Goal: Transaction & Acquisition: Purchase product/service

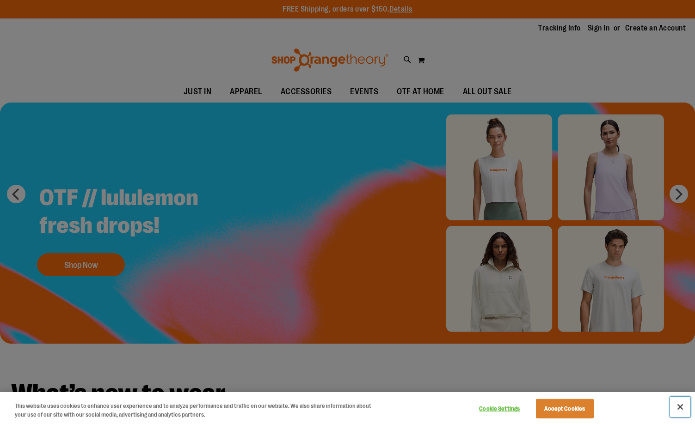
click at [675, 405] on button "Close" at bounding box center [680, 407] width 20 height 20
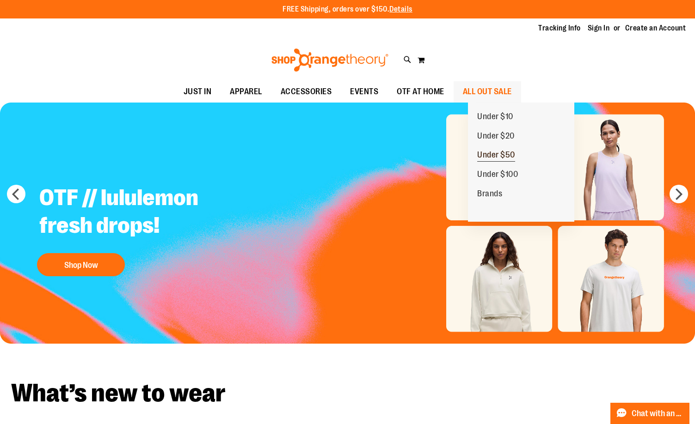
click at [497, 154] on span "Under $50" at bounding box center [496, 156] width 38 height 12
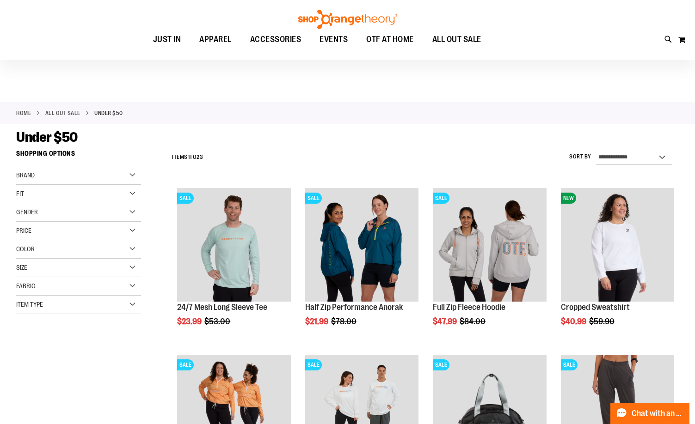
scroll to position [92, 0]
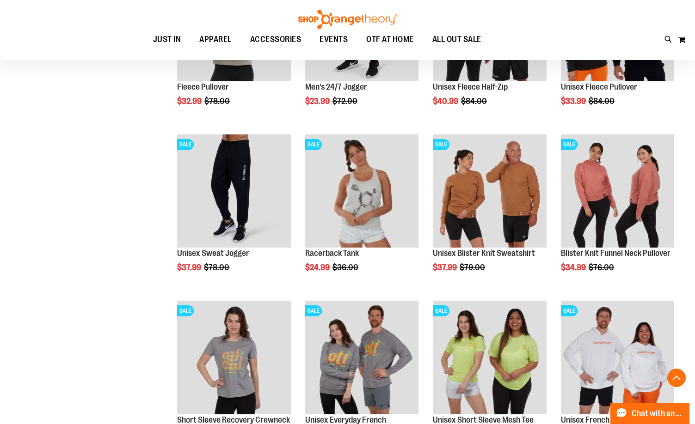
scroll to position [554, 0]
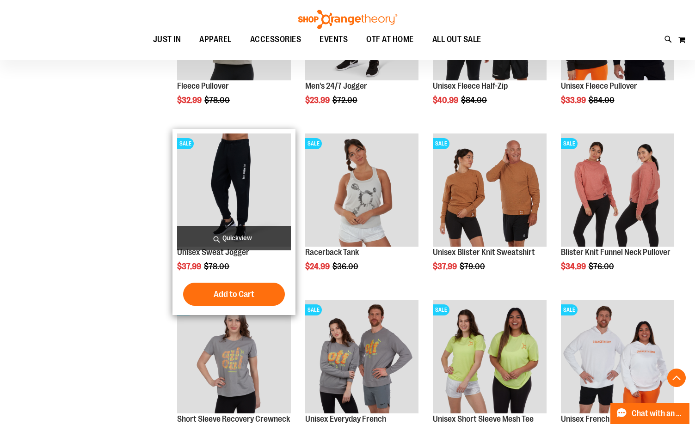
click at [227, 185] on img "product" at bounding box center [233, 190] width 113 height 113
click at [221, 251] on link "Unisex Sweat Jogger" at bounding box center [213, 252] width 72 height 9
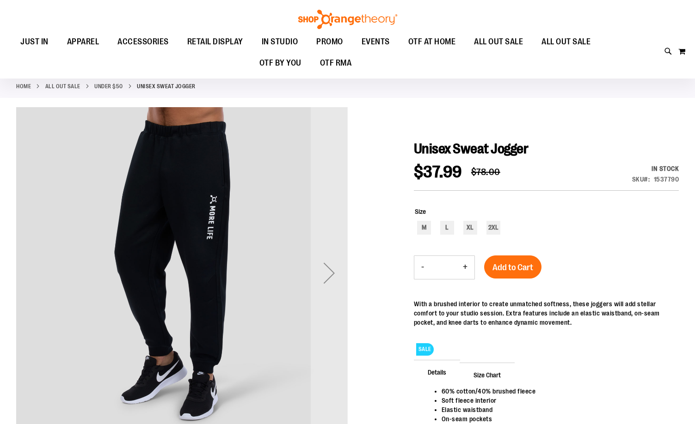
scroll to position [92, 0]
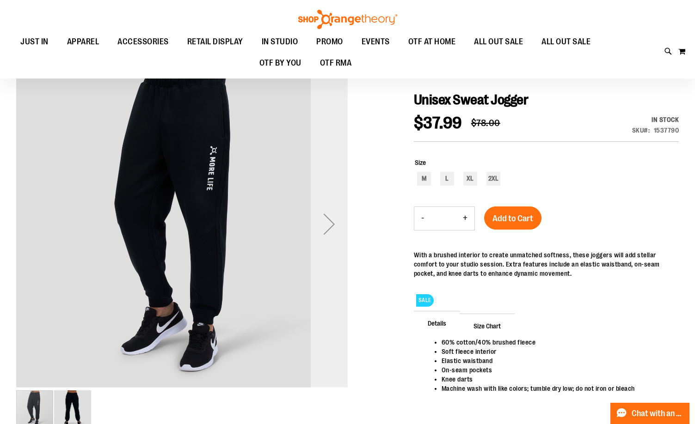
click at [327, 229] on div "Next" at bounding box center [329, 224] width 37 height 37
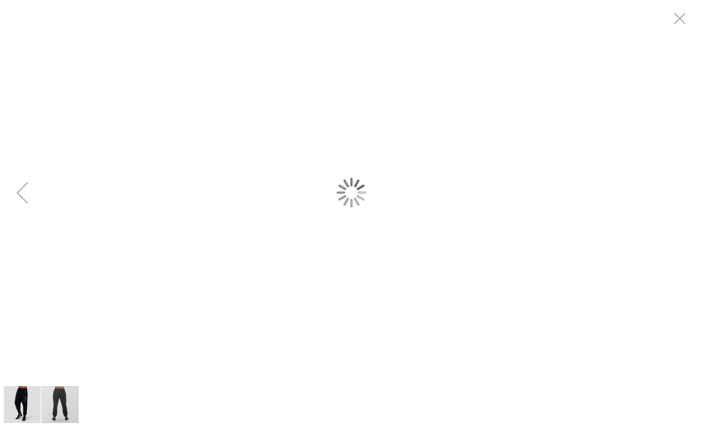
scroll to position [0, 0]
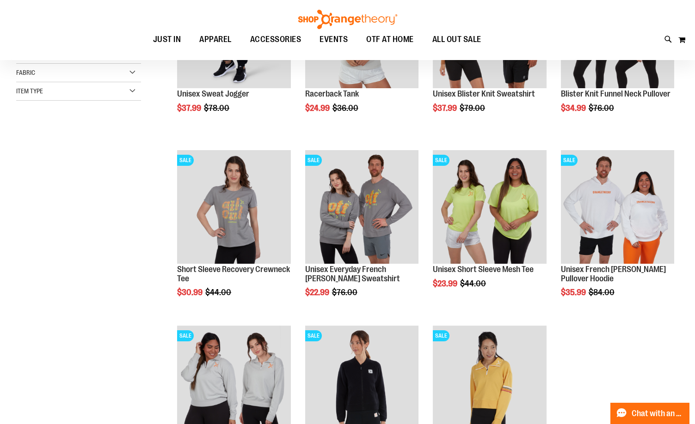
click at [114, 193] on div "**********" at bounding box center [347, 242] width 663 height 620
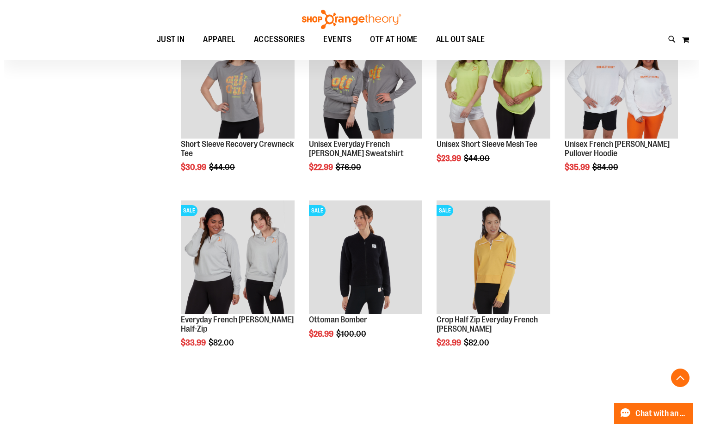
scroll to position [250, 0]
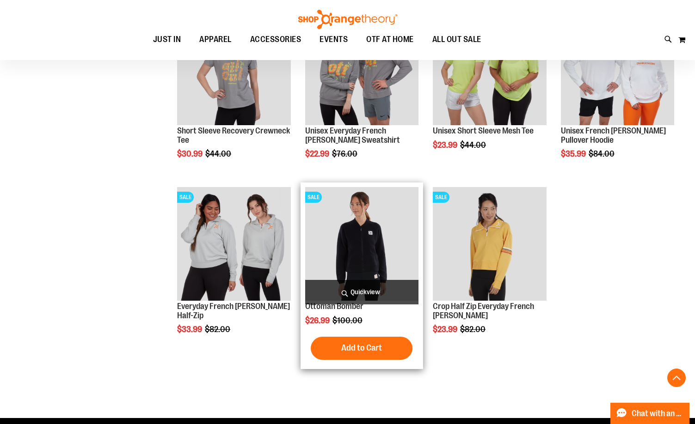
click at [354, 247] on img "product" at bounding box center [361, 243] width 113 height 113
click at [358, 292] on span "Quickview" at bounding box center [361, 292] width 113 height 25
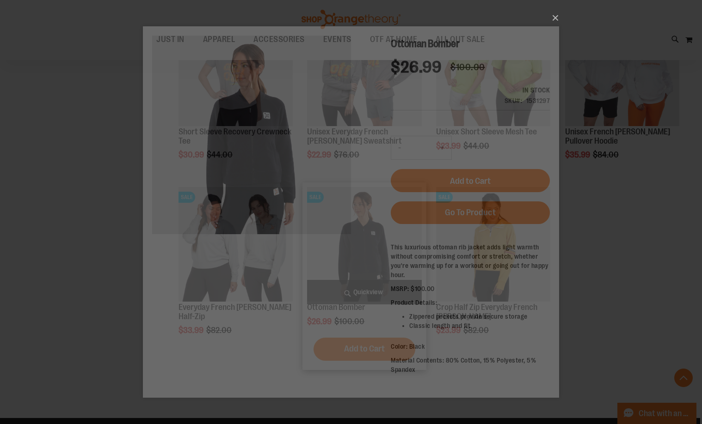
scroll to position [0, 0]
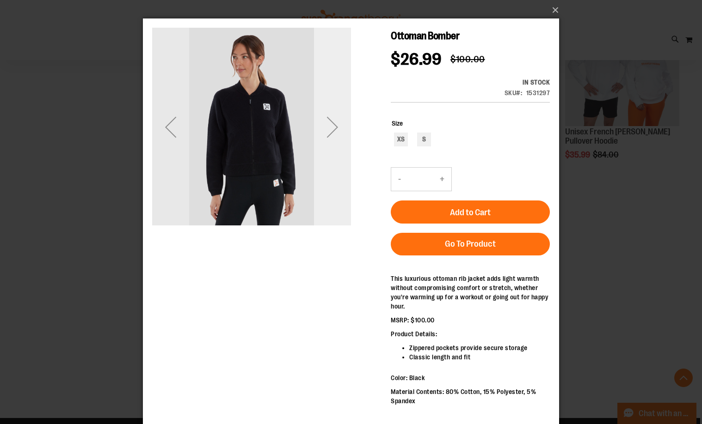
click at [328, 132] on div "Next" at bounding box center [332, 127] width 37 height 37
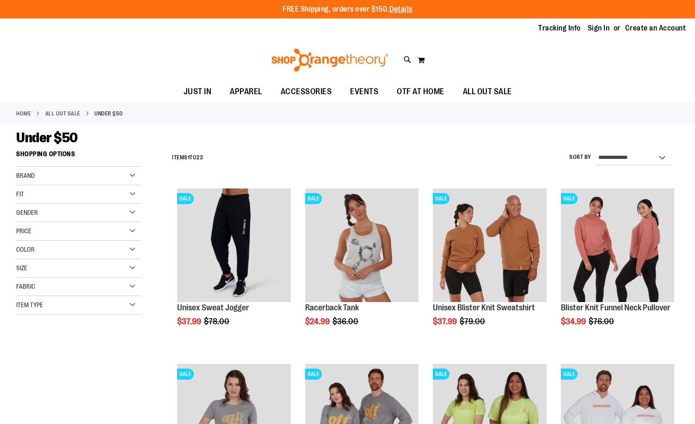
scroll to position [353, 0]
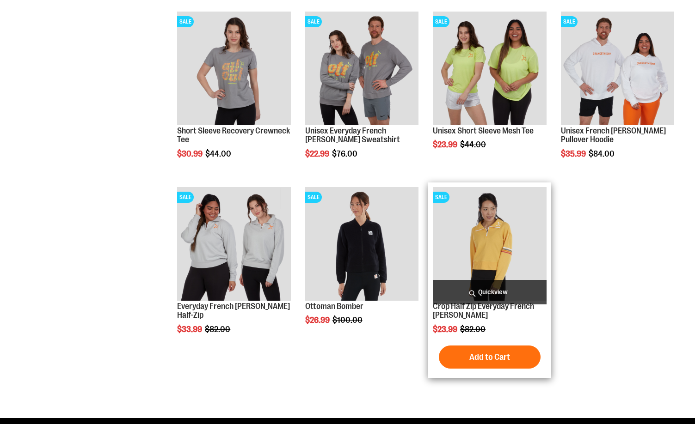
scroll to position [353, 0]
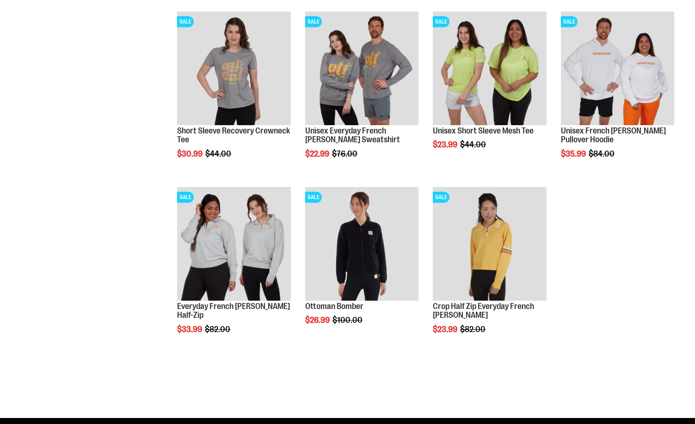
click at [639, 272] on ol "SALE Unisex Sweat Jogger $37.99 Regular Price $78.00 [GEOGRAPHIC_DATA] Add to C…" at bounding box center [422, 94] width 511 height 527
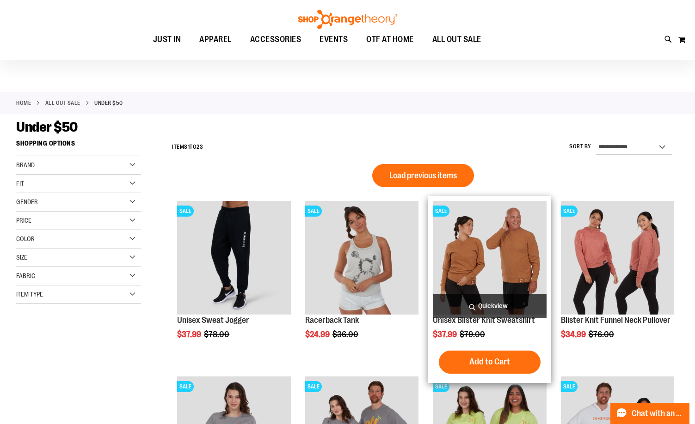
scroll to position [0, 0]
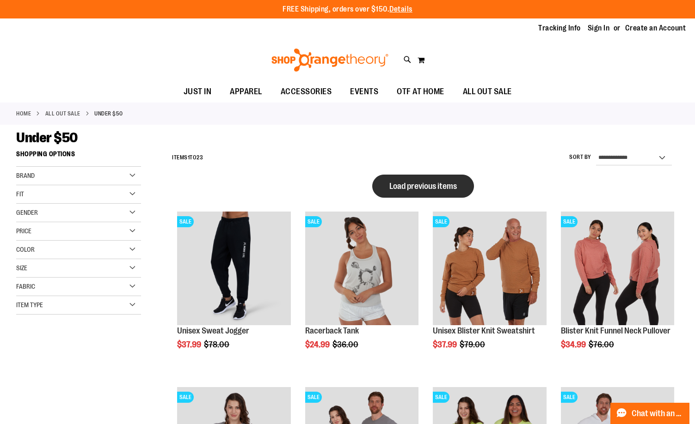
click at [449, 193] on button "Load previous items" at bounding box center [423, 186] width 102 height 23
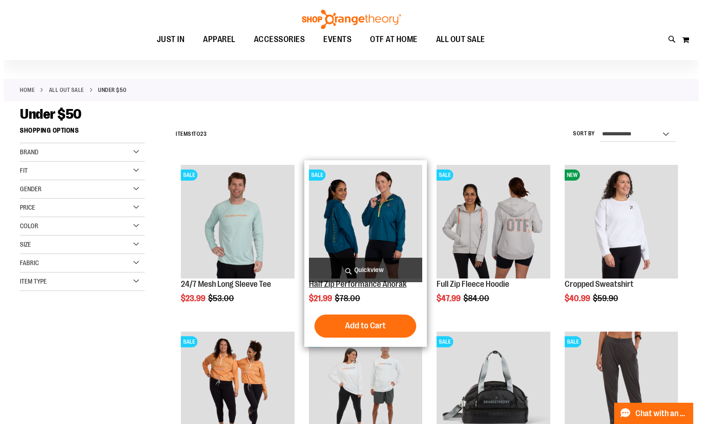
scroll to position [46, 0]
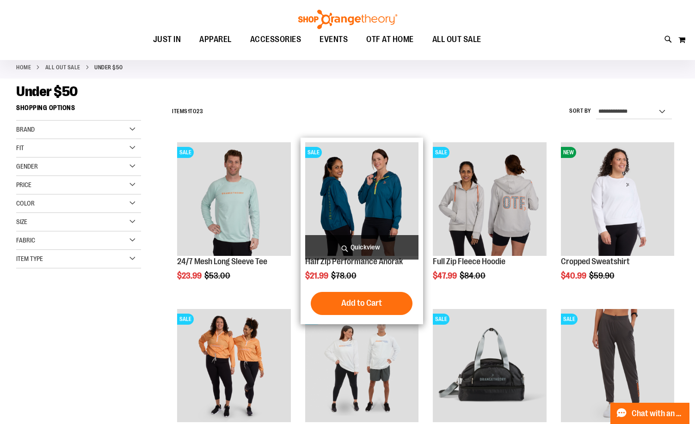
click at [361, 248] on span "Quickview" at bounding box center [361, 247] width 113 height 25
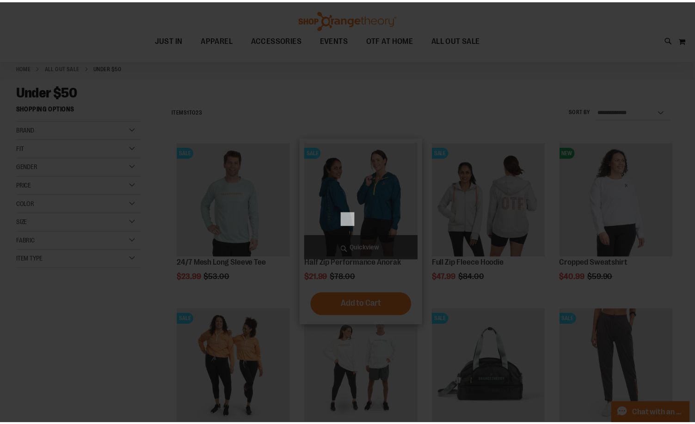
scroll to position [0, 0]
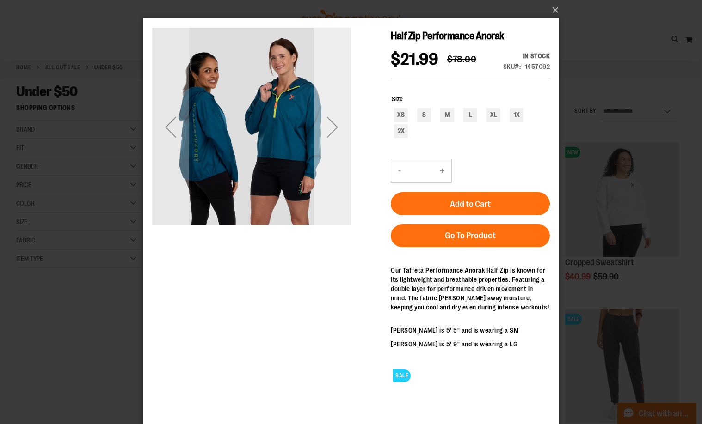
click at [333, 127] on div "Next" at bounding box center [332, 127] width 37 height 37
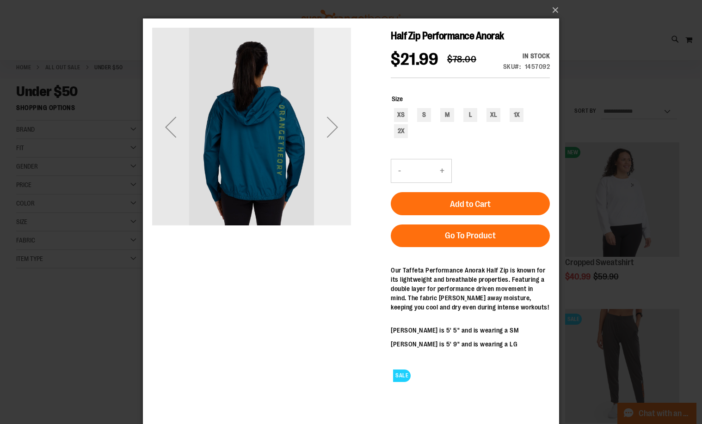
click at [333, 127] on div "Next" at bounding box center [332, 127] width 37 height 37
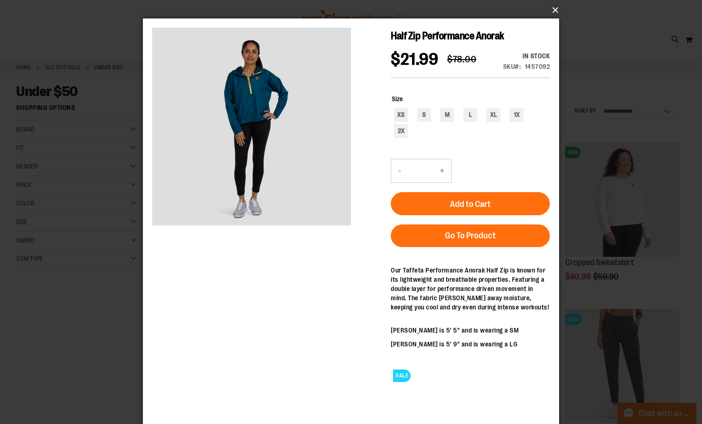
click at [552, 11] on button "×" at bounding box center [354, 10] width 416 height 20
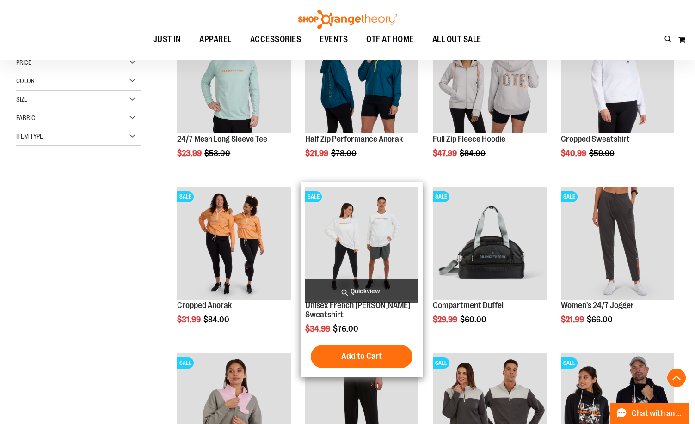
scroll to position [184, 0]
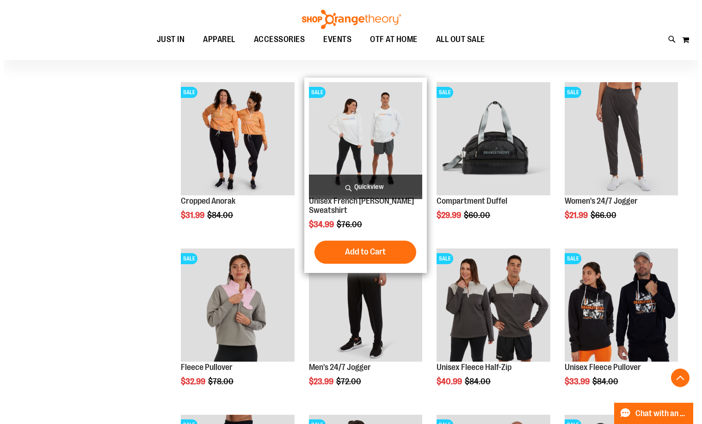
scroll to position [277, 0]
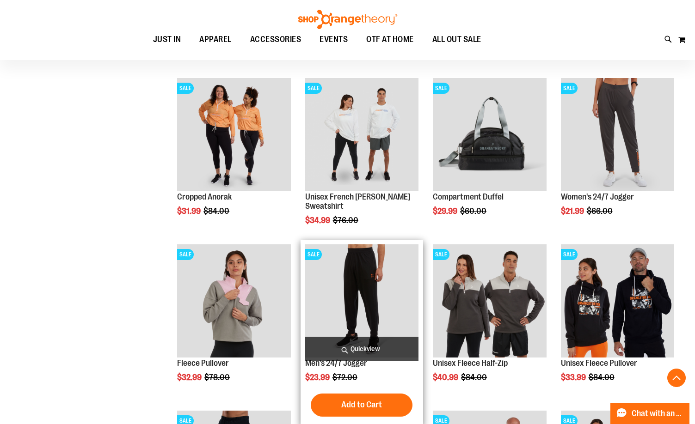
click at [374, 343] on span "Quickview" at bounding box center [361, 349] width 113 height 25
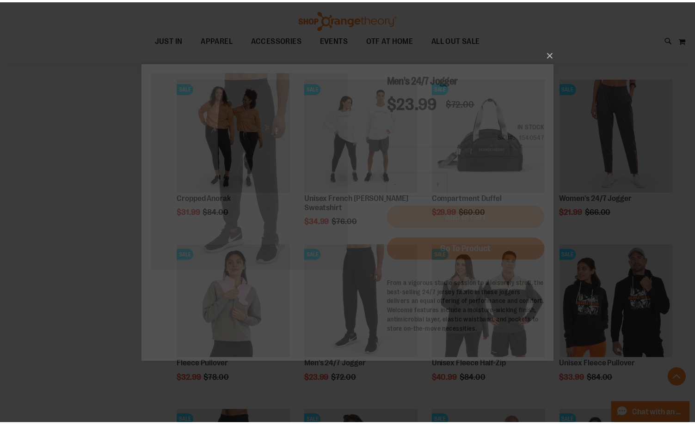
scroll to position [0, 0]
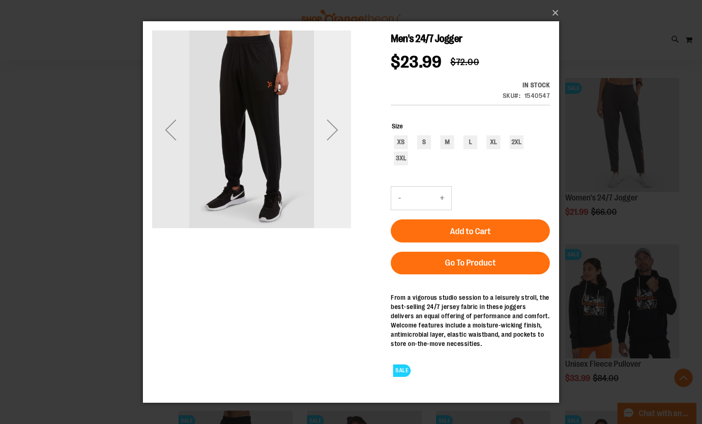
click at [338, 129] on div "Next" at bounding box center [332, 129] width 37 height 37
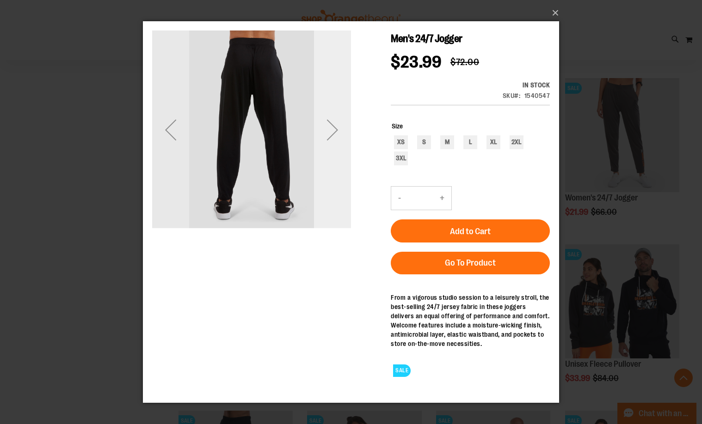
click at [338, 129] on div "Next" at bounding box center [332, 129] width 37 height 37
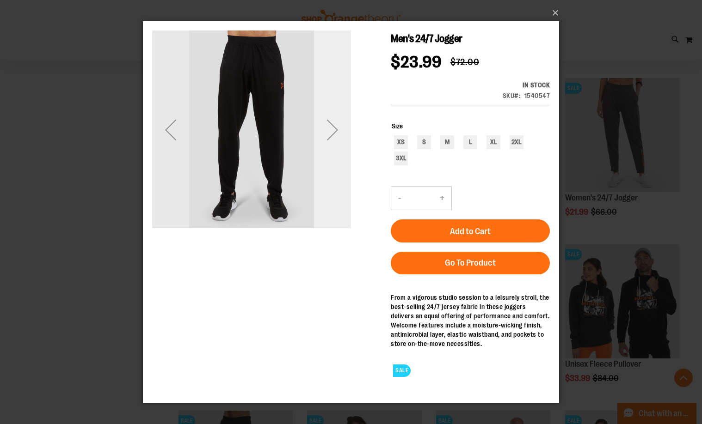
click at [338, 129] on div "Next" at bounding box center [332, 129] width 37 height 37
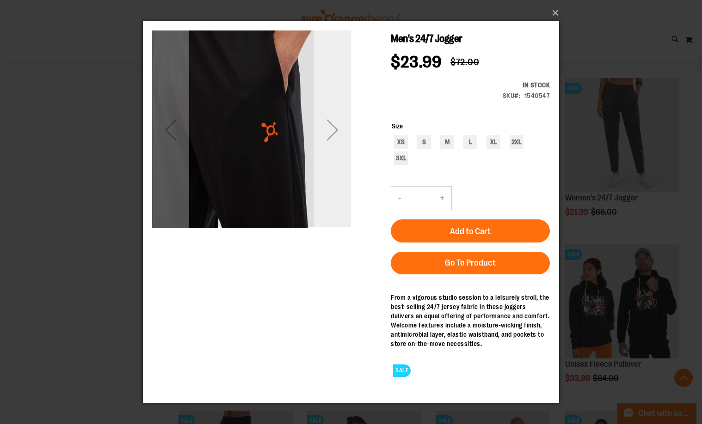
click at [338, 129] on div "Next" at bounding box center [332, 129] width 37 height 37
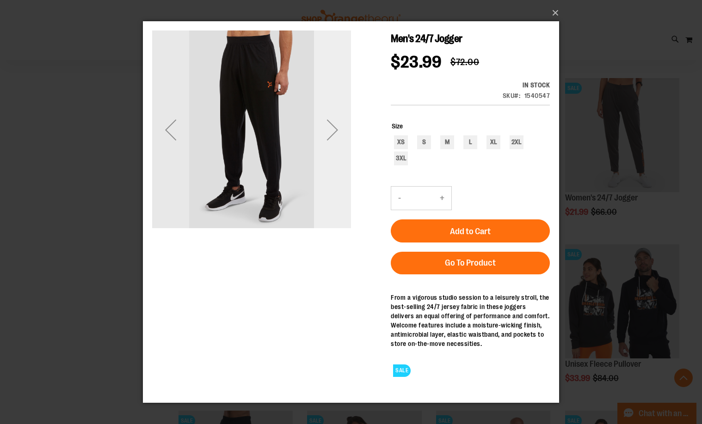
click at [338, 129] on div "Next" at bounding box center [332, 129] width 37 height 37
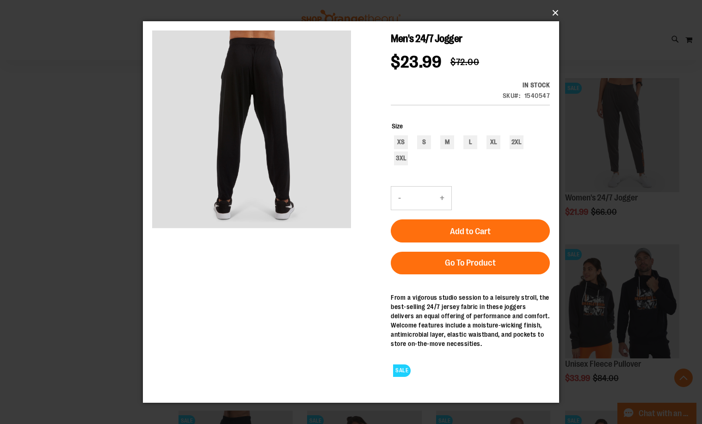
click at [557, 15] on button "×" at bounding box center [354, 13] width 416 height 20
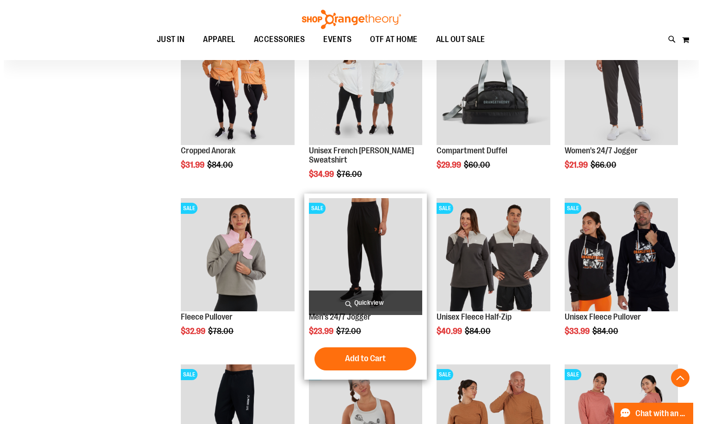
scroll to position [416, 0]
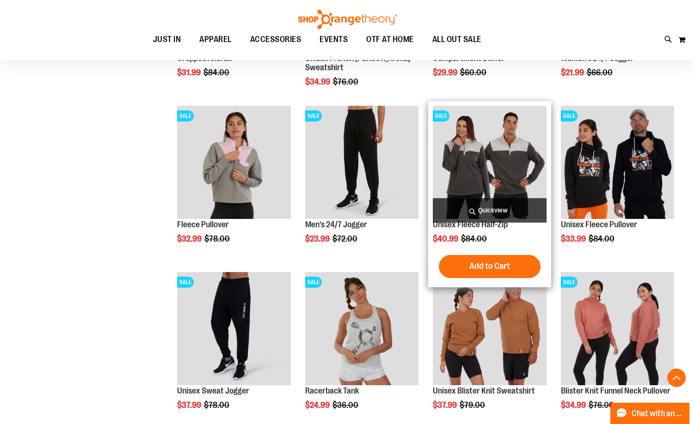
click at [490, 211] on span "Quickview" at bounding box center [489, 210] width 113 height 25
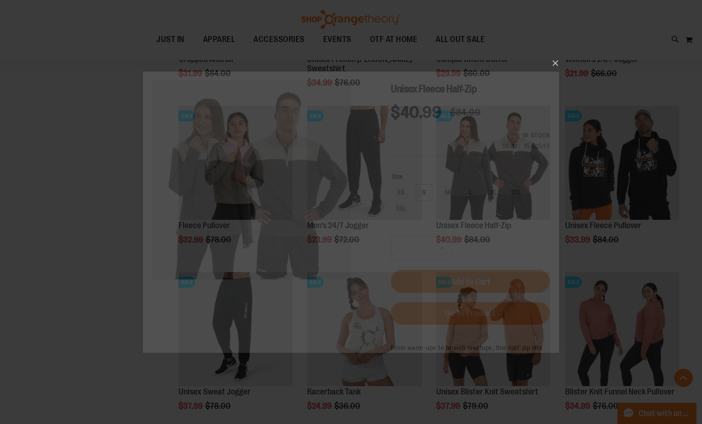
scroll to position [0, 0]
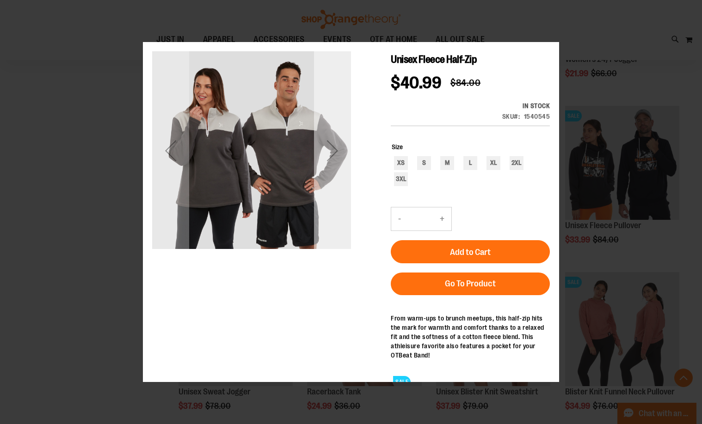
click at [336, 193] on div "Next" at bounding box center [332, 150] width 37 height 199
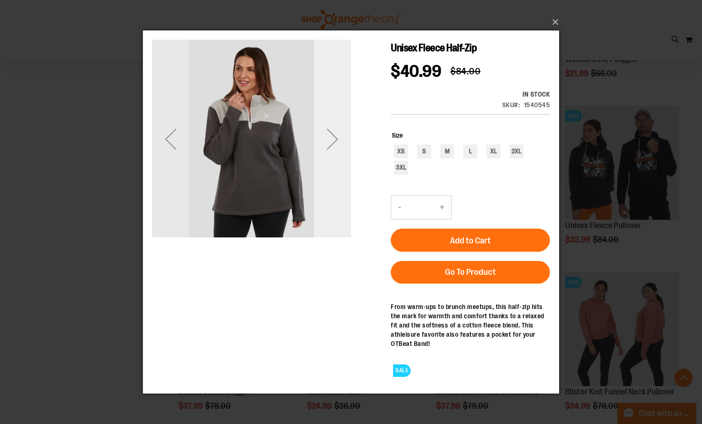
click at [335, 147] on div "Next" at bounding box center [332, 138] width 37 height 37
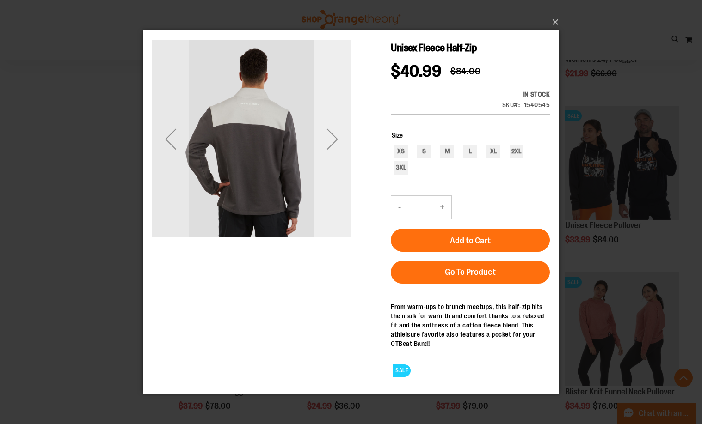
click at [335, 144] on div "Next" at bounding box center [332, 138] width 37 height 37
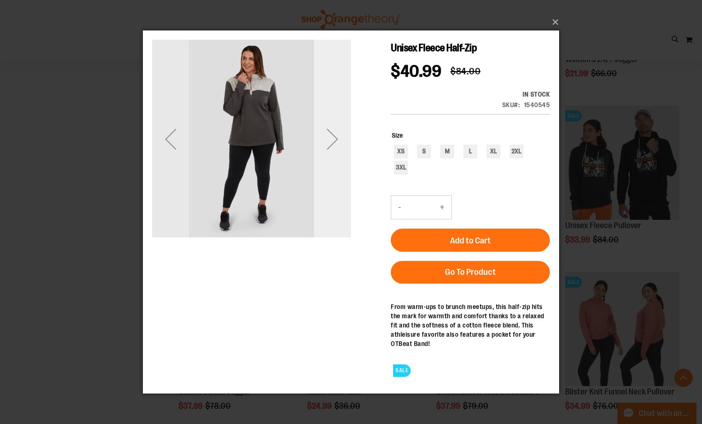
click at [335, 144] on div "Next" at bounding box center [332, 138] width 37 height 37
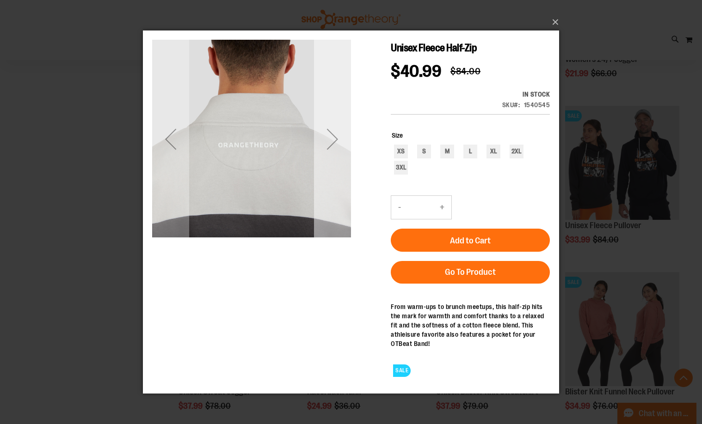
click at [335, 144] on div "Next" at bounding box center [332, 138] width 37 height 37
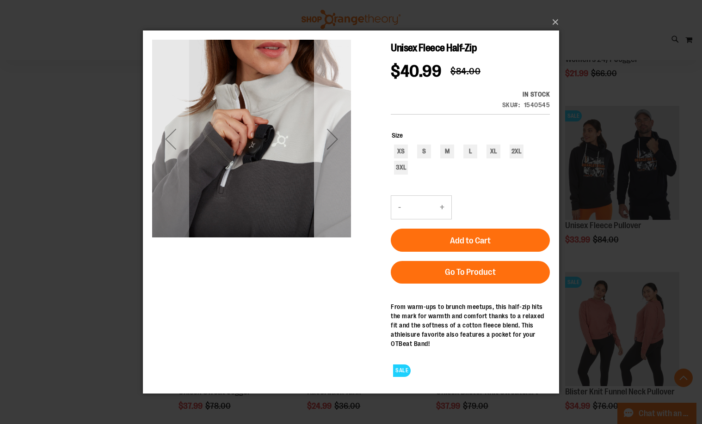
click at [335, 144] on div "Next" at bounding box center [332, 138] width 37 height 37
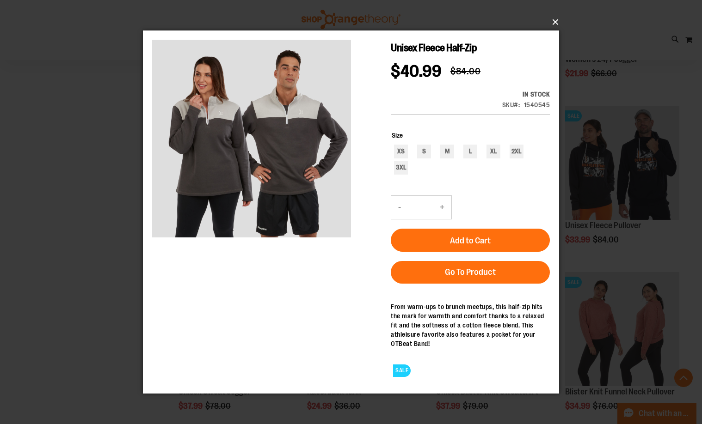
click at [551, 23] on button "×" at bounding box center [354, 22] width 416 height 20
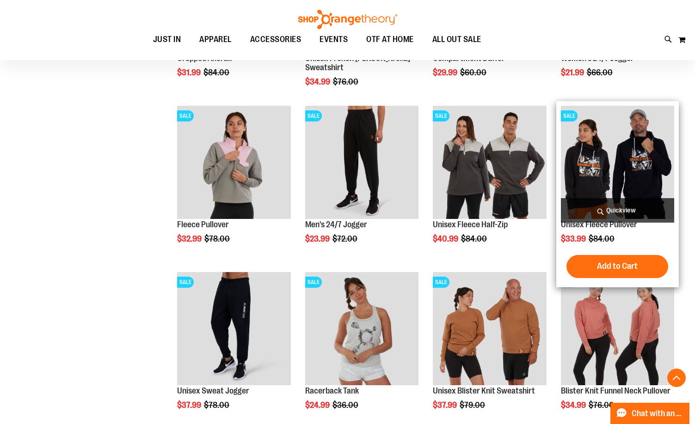
click at [614, 204] on span "Quickview" at bounding box center [617, 210] width 113 height 25
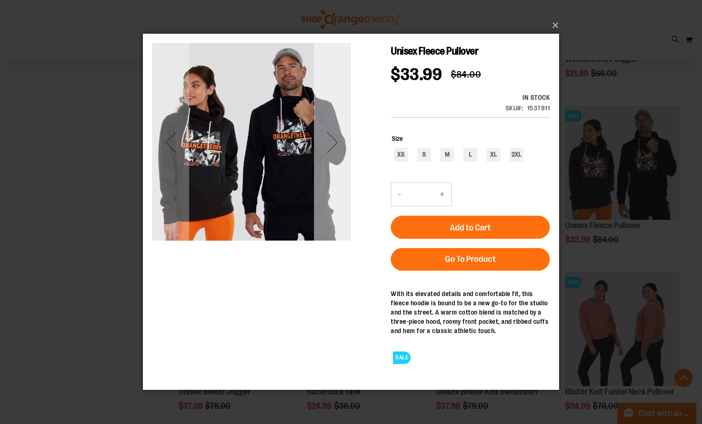
click at [333, 153] on div "Next" at bounding box center [332, 142] width 37 height 37
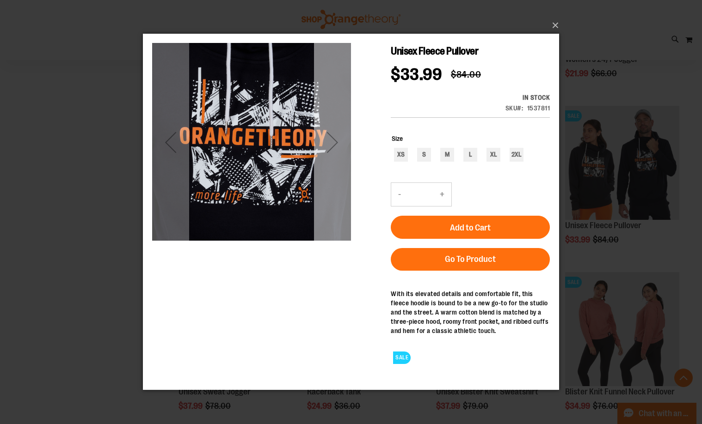
click at [333, 153] on div "Next" at bounding box center [332, 142] width 37 height 37
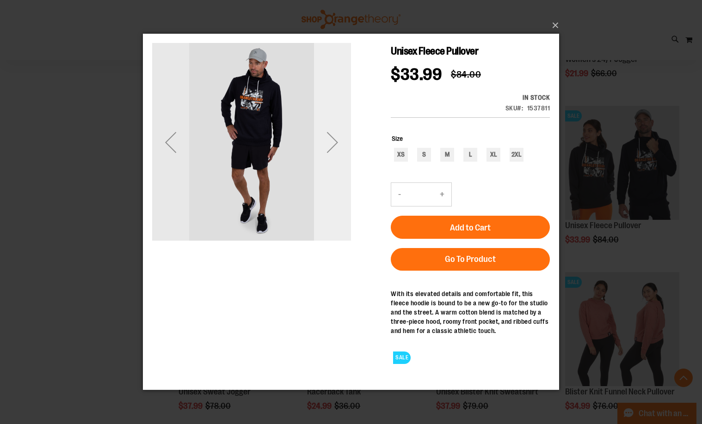
click at [335, 150] on div "Next" at bounding box center [332, 142] width 37 height 37
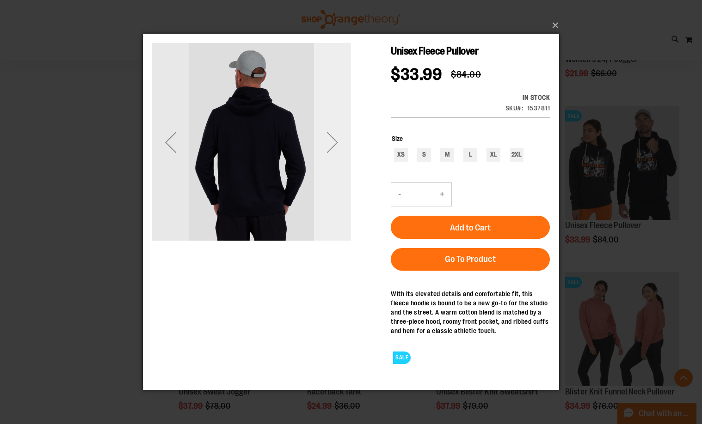
click at [335, 150] on div "Next" at bounding box center [332, 142] width 37 height 37
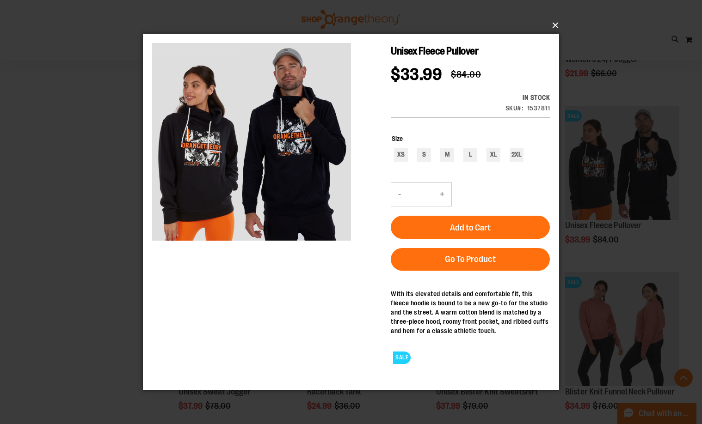
click at [554, 25] on button "×" at bounding box center [354, 25] width 416 height 20
